Goal: Task Accomplishment & Management: Use online tool/utility

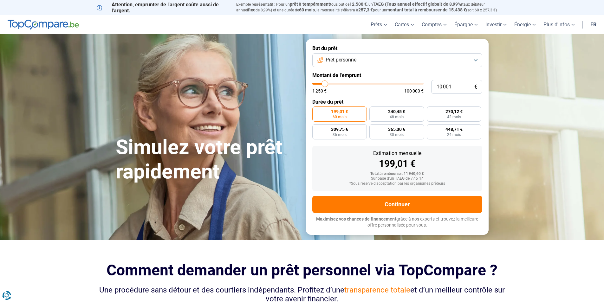
click at [404, 59] on button "Prêt personnel" at bounding box center [397, 60] width 170 height 14
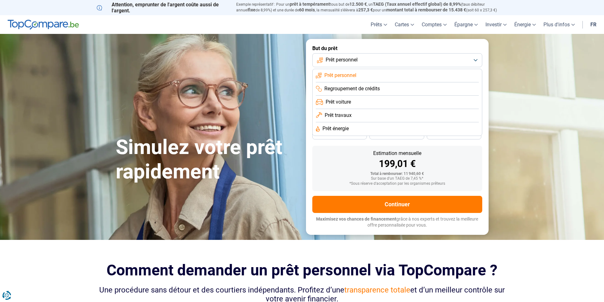
click at [404, 59] on button "Prêt personnel" at bounding box center [397, 60] width 170 height 14
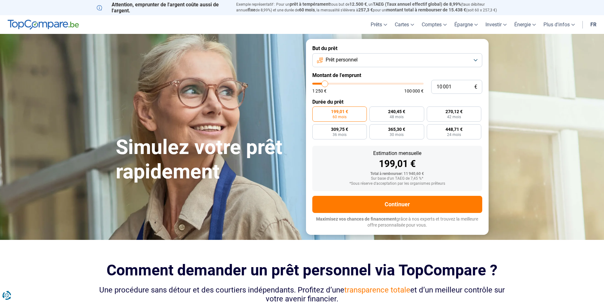
type input "11 500"
type input "11500"
type input "12 750"
type input "12750"
type input "15 750"
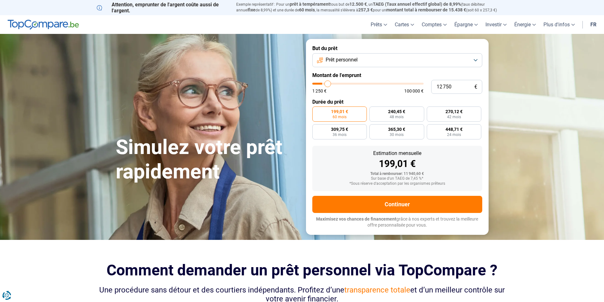
type input "15750"
type input "20 750"
type input "20750"
type input "24 250"
type input "24250"
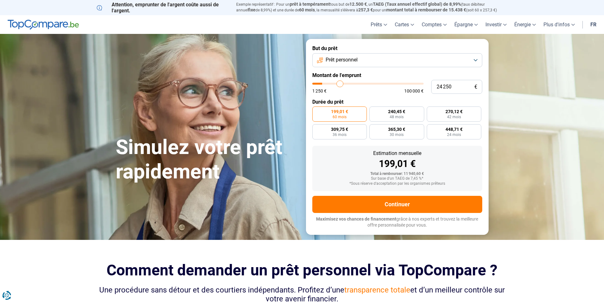
type input "28 250"
type input "28250"
type input "32 250"
type input "32250"
type input "35 500"
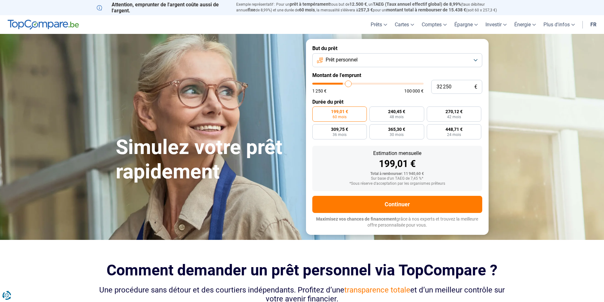
type input "35500"
type input "39 500"
type input "39500"
type input "44 000"
type input "44000"
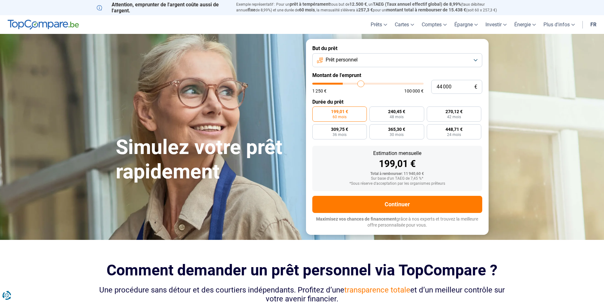
type input "48 750"
type input "48750"
type input "53 250"
type input "53250"
type input "57 250"
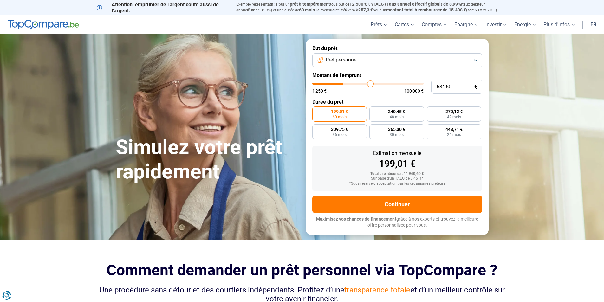
type input "57250"
type input "60 250"
type input "60250"
type input "62 500"
type input "62500"
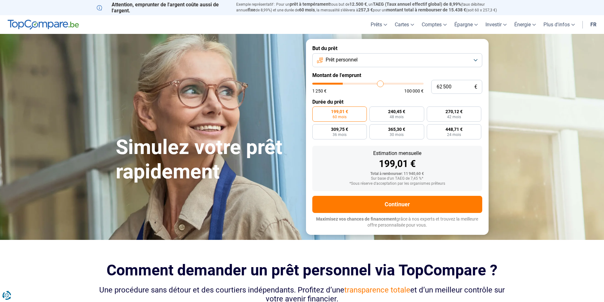
type input "65 750"
type input "65750"
type input "68 000"
type input "68000"
type input "71 250"
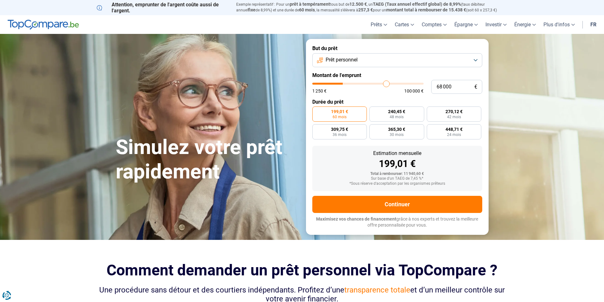
type input "71250"
type input "74 000"
type input "74000"
type input "76 750"
type input "76750"
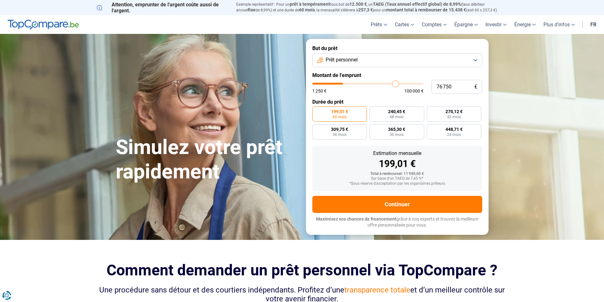
type input "78 500"
type input "78500"
type input "79 750"
type input "79750"
type input "81 000"
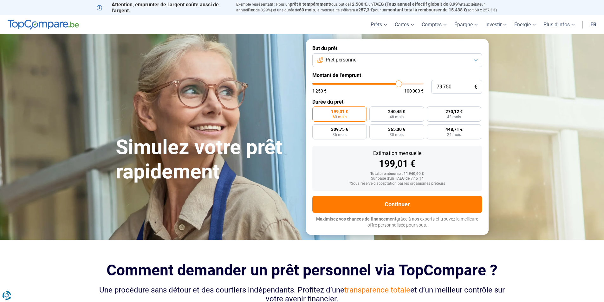
type input "81000"
type input "82 250"
type input "82250"
type input "83 250"
type input "83250"
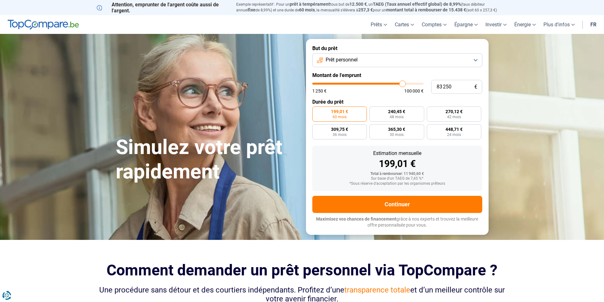
type input "84 500"
type input "84500"
type input "85 500"
type input "85500"
type input "87 250"
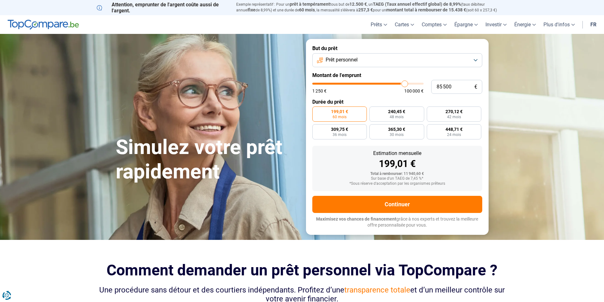
type input "87250"
type input "88 250"
type input "88250"
type input "89 500"
type input "89500"
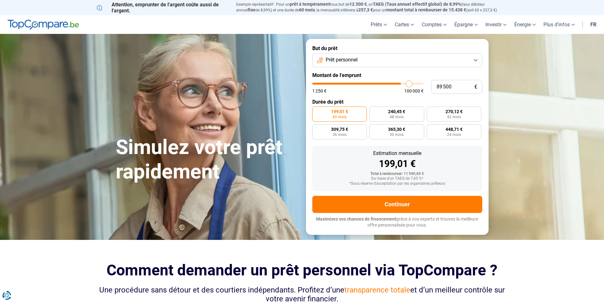
type input "91 500"
type input "91500"
type input "94 750"
type input "94750"
type input "98 000"
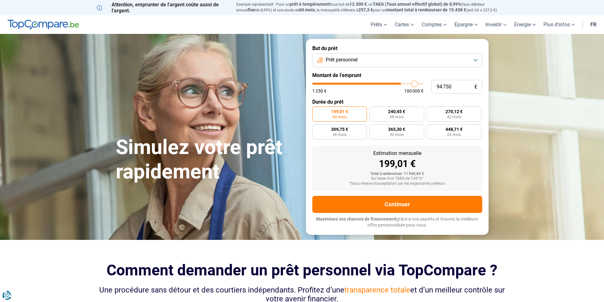
type input "98000"
type input "100 000"
drag, startPoint x: 326, startPoint y: 83, endPoint x: 431, endPoint y: 91, distance: 105.3
type input "100000"
click at [423, 85] on input "range" at bounding box center [367, 84] width 111 height 2
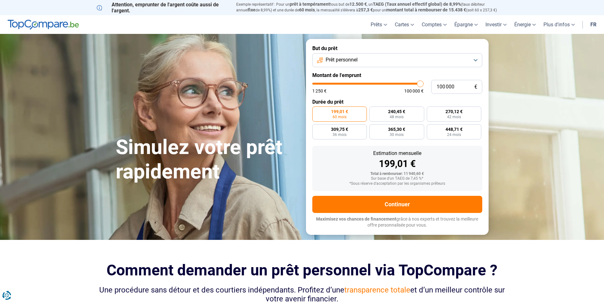
radio input "false"
